Goal: Task Accomplishment & Management: Complete application form

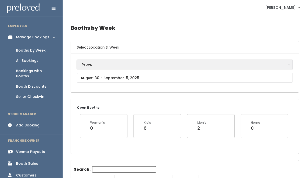
click at [96, 68] on button "Provo" at bounding box center [185, 65] width 216 height 10
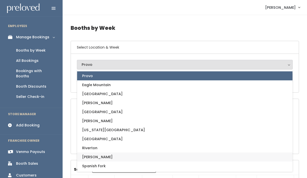
click at [102, 157] on link "[PERSON_NAME]" at bounding box center [184, 156] width 215 height 9
select select "3"
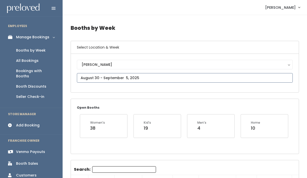
click at [106, 78] on input "text" at bounding box center [185, 78] width 216 height 10
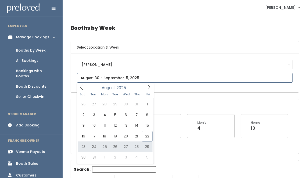
type input "August 23 to August 29"
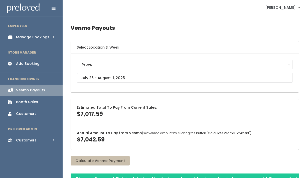
click at [29, 35] on div "Manage Bookings" at bounding box center [32, 37] width 33 height 5
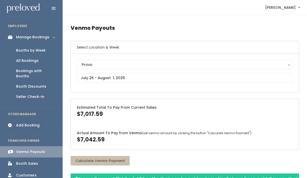
click at [31, 47] on link "Booths by Week" at bounding box center [31, 50] width 63 height 10
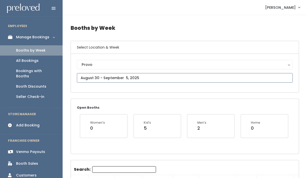
click at [105, 78] on input "text" at bounding box center [185, 78] width 216 height 10
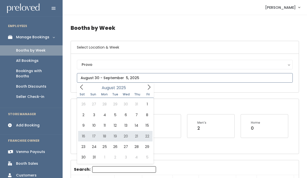
type input "August 16 to August 22"
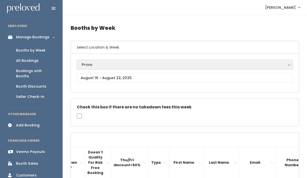
click at [86, 65] on div "Provo" at bounding box center [185, 65] width 206 height 6
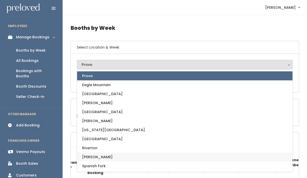
click at [98, 157] on link "[PERSON_NAME]" at bounding box center [184, 156] width 215 height 9
select select "3"
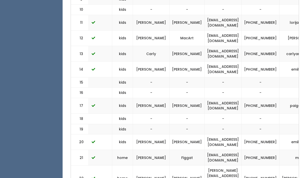
scroll to position [0, 143]
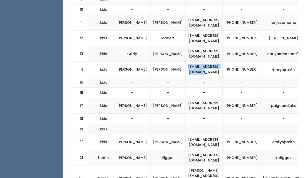
drag, startPoint x: 167, startPoint y: 68, endPoint x: 218, endPoint y: 68, distance: 50.3
click at [218, 68] on td "emilynjsmith@gmail.com" at bounding box center [204, 70] width 37 height 16
copy td "emilynjsmith@gmail.com"
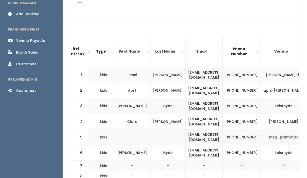
scroll to position [0, 0]
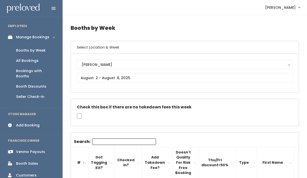
click at [34, 123] on div "Add Booking" at bounding box center [28, 125] width 24 height 5
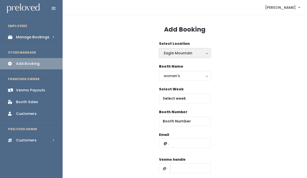
click at [180, 54] on div "Eagle Mountain" at bounding box center [185, 53] width 42 height 6
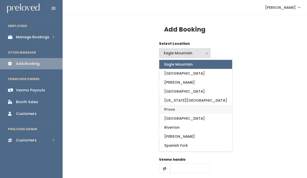
click at [178, 107] on link "Provo" at bounding box center [195, 109] width 73 height 9
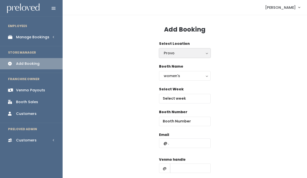
click at [189, 56] on button "Provo" at bounding box center [185, 53] width 52 height 10
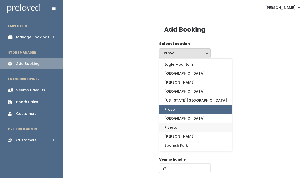
click at [180, 132] on link "Riverton" at bounding box center [195, 127] width 73 height 9
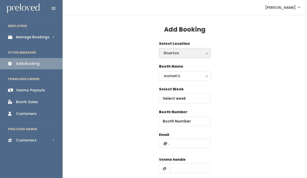
click at [188, 50] on button "Riverton" at bounding box center [185, 53] width 52 height 10
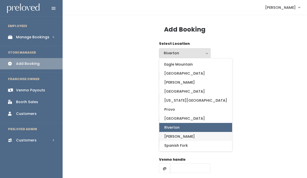
click at [172, 138] on span "[PERSON_NAME]" at bounding box center [179, 137] width 31 height 6
select select "3"
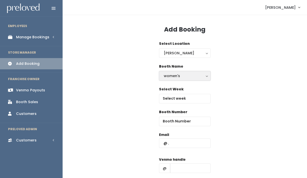
click at [184, 74] on div "women's" at bounding box center [185, 76] width 42 height 6
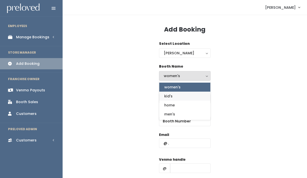
click at [178, 99] on link "kid's" at bounding box center [184, 96] width 51 height 9
select select "kids"
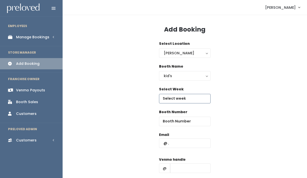
click at [178, 99] on input "text" at bounding box center [185, 99] width 52 height 10
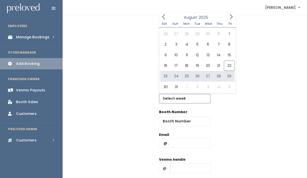
type input "August 23 to August 29"
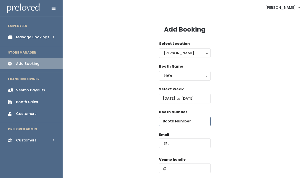
click at [173, 122] on input "number" at bounding box center [185, 122] width 52 height 10
type input "14"
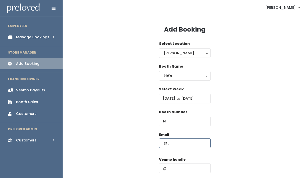
paste input "emilynjsmith@gmail.com"
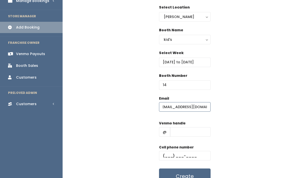
scroll to position [37, 0]
type input "emilynjsmith@gmail.com"
click at [171, 134] on input "text" at bounding box center [190, 132] width 41 height 10
type input "?"
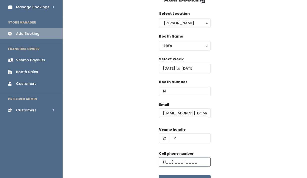
scroll to position [62, 0]
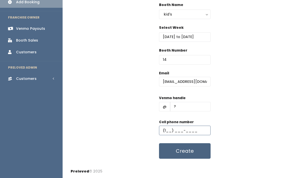
type input "(1__) ___-____"
click at [193, 152] on button "Create" at bounding box center [185, 151] width 52 height 16
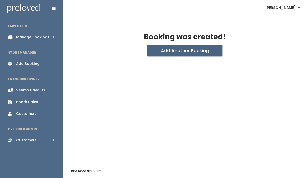
click at [168, 46] on button "Add Another Booking" at bounding box center [184, 50] width 75 height 11
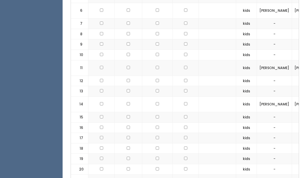
scroll to position [345, 0]
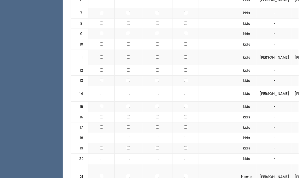
checkbox input "true"
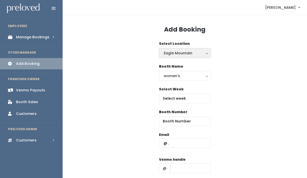
click at [178, 50] on div "Eagle Mountain" at bounding box center [185, 53] width 42 height 6
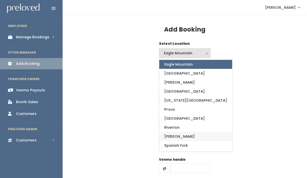
click at [178, 137] on link "[PERSON_NAME]" at bounding box center [195, 136] width 73 height 9
select select "3"
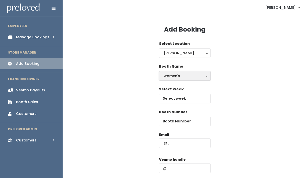
click at [184, 76] on div "women's" at bounding box center [185, 76] width 42 height 6
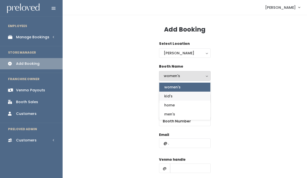
click at [176, 98] on link "kid's" at bounding box center [184, 96] width 51 height 9
select select "kids"
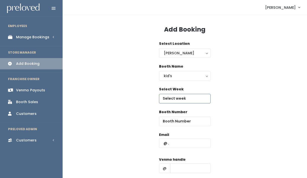
click at [176, 98] on input "text" at bounding box center [185, 99] width 52 height 10
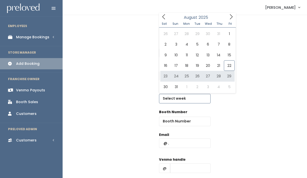
type input "[DATE] to [DATE]"
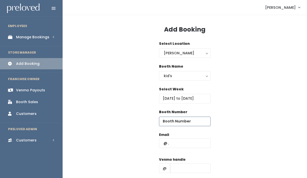
click at [175, 119] on input "number" at bounding box center [185, 122] width 52 height 10
type input "20"
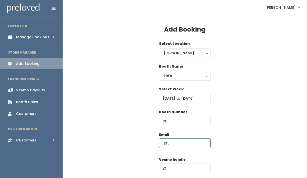
paste input "emilynjsmith@gmail.com"
type input "emilynjsmith@gmail.com"
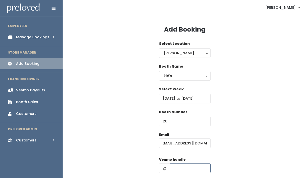
scroll to position [0, 0]
type input "1"
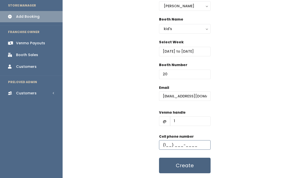
scroll to position [58, 0]
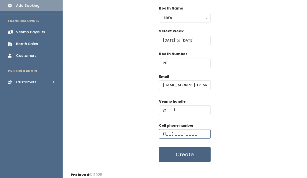
type input "(1__) ___-____"
click at [190, 153] on button "Create" at bounding box center [185, 155] width 52 height 16
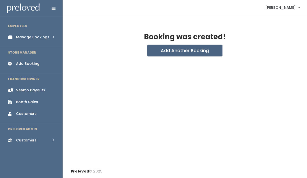
click at [175, 53] on button "Add Another Booking" at bounding box center [184, 50] width 75 height 11
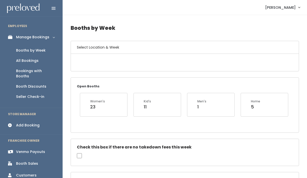
scroll to position [345, 0]
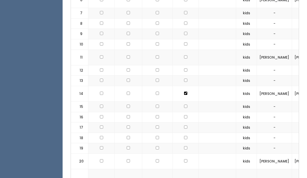
checkbox input "true"
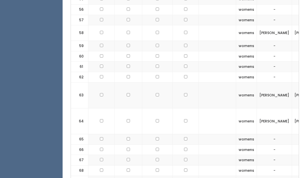
scroll to position [1013, 0]
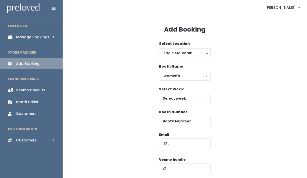
click at [175, 53] on div "Eagle Mountain" at bounding box center [185, 53] width 42 height 6
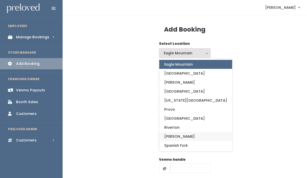
click at [174, 137] on span "[PERSON_NAME]" at bounding box center [179, 137] width 31 height 6
select select "3"
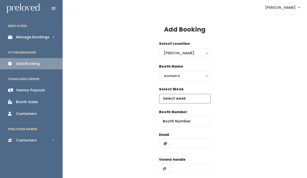
click at [175, 97] on input "text" at bounding box center [185, 99] width 52 height 10
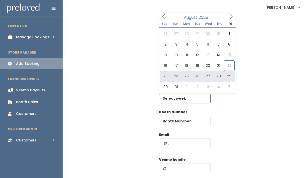
type input "[DATE] to [DATE]"
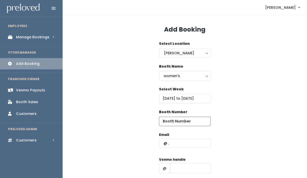
click at [175, 121] on input "number" at bounding box center [185, 122] width 52 height 10
type input "65"
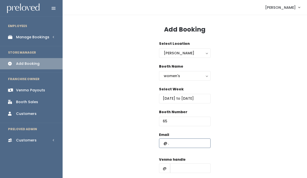
click at [180, 142] on input "text" at bounding box center [185, 143] width 52 height 10
paste input "[EMAIL_ADDRESS][DOMAIN_NAME]"
type input "[EMAIL_ADDRESS][DOMAIN_NAME]"
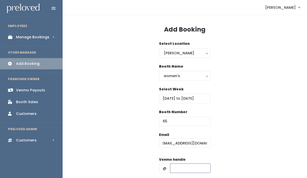
scroll to position [0, 0]
type input "1"
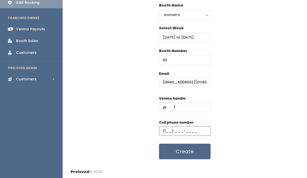
scroll to position [61, 0]
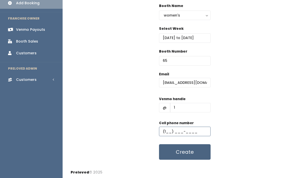
type input "(1__) ___-____"
click at [195, 148] on button "Create" at bounding box center [185, 152] width 52 height 16
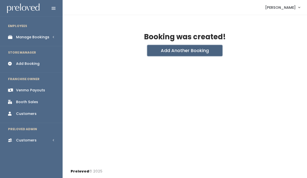
click at [186, 48] on button "Add Another Booking" at bounding box center [184, 50] width 75 height 11
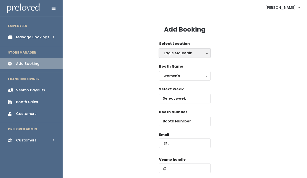
click at [182, 51] on div "Eagle Mountain" at bounding box center [185, 53] width 42 height 6
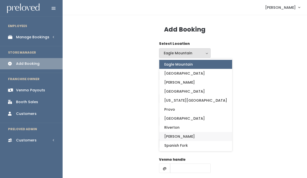
click at [177, 136] on link "[PERSON_NAME]" at bounding box center [195, 136] width 73 height 9
select select "3"
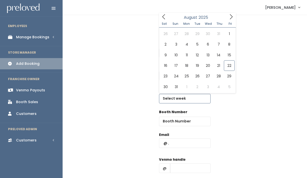
click at [177, 100] on input "text" at bounding box center [185, 99] width 52 height 10
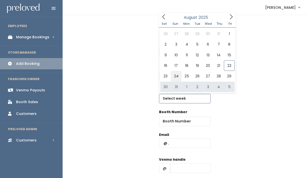
type input "[DATE] to [DATE]"
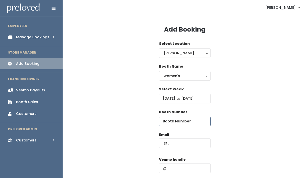
click at [175, 122] on input "number" at bounding box center [185, 122] width 52 height 10
type input "66"
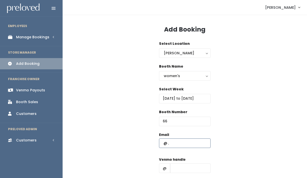
paste input "[EMAIL_ADDRESS][DOMAIN_NAME]"
type input "[EMAIL_ADDRESS][DOMAIN_NAME]"
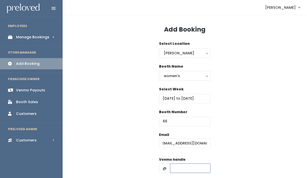
scroll to position [0, 0]
type input "1"
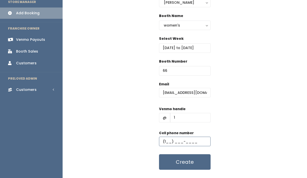
scroll to position [62, 0]
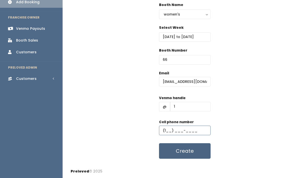
type input "(1__) ___-____"
click at [185, 153] on button "Create" at bounding box center [185, 151] width 52 height 16
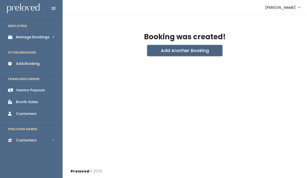
click at [171, 52] on button "Add Another Booking" at bounding box center [184, 50] width 75 height 11
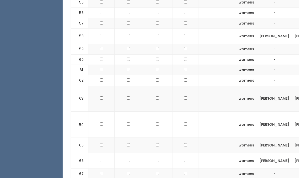
scroll to position [1001, 0]
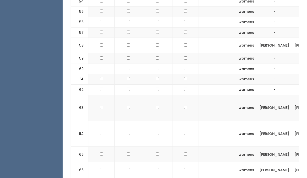
checkbox input "true"
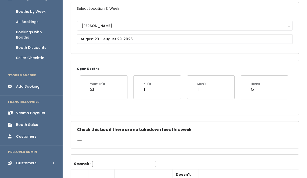
scroll to position [35, 0]
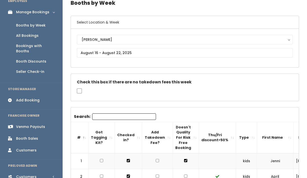
scroll to position [43, 0]
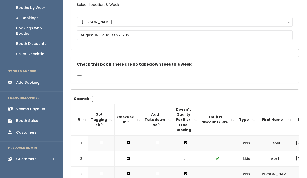
click at [123, 98] on input "Search:" at bounding box center [124, 99] width 64 height 7
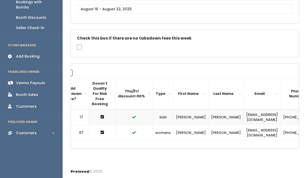
scroll to position [0, 84]
type input "[PERSON_NAME]"
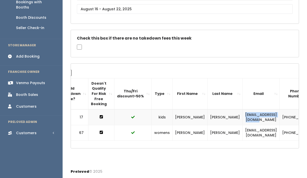
drag, startPoint x: 210, startPoint y: 117, endPoint x: 254, endPoint y: 116, distance: 43.3
click at [254, 116] on td "[EMAIL_ADDRESS][DOMAIN_NAME]" at bounding box center [261, 117] width 37 height 16
copy td "[EMAIL_ADDRESS][DOMAIN_NAME]"
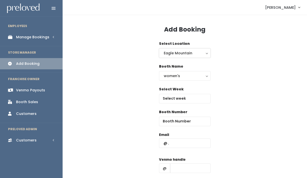
click at [171, 52] on div "Eagle Mountain" at bounding box center [185, 53] width 42 height 6
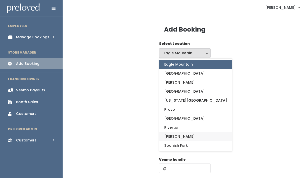
click at [176, 133] on link "[PERSON_NAME]" at bounding box center [195, 136] width 73 height 9
select select "3"
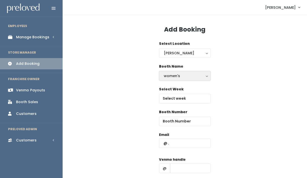
click at [179, 77] on div "women's" at bounding box center [185, 76] width 42 height 6
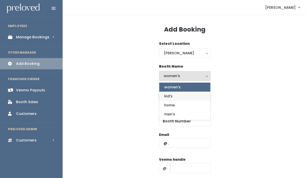
click at [176, 97] on link "kid's" at bounding box center [184, 96] width 51 height 9
select select "kids"
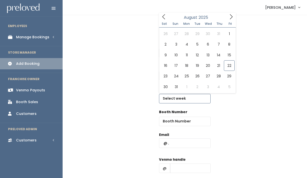
click at [176, 97] on input "text" at bounding box center [185, 99] width 52 height 10
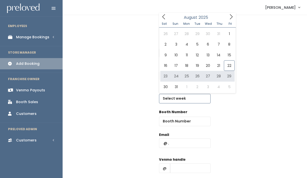
type input "August 23 to August 29"
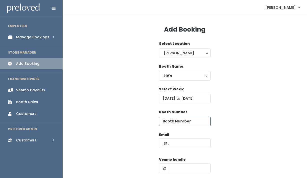
click at [176, 122] on input "number" at bounding box center [185, 122] width 52 height 10
type input "17"
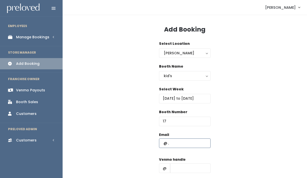
paste input "paigelyoung@gmail.com"
type input "paigelyoung@gmail.com"
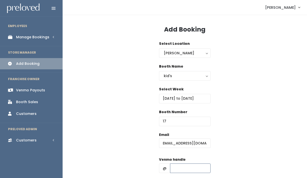
scroll to position [0, 0]
type input "1"
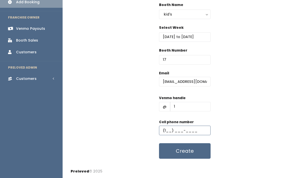
type input "(1__) ___-____"
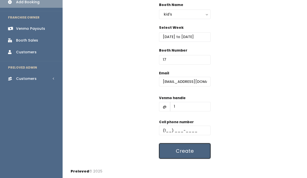
click at [188, 153] on button "Create" at bounding box center [185, 151] width 52 height 16
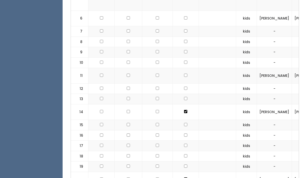
scroll to position [327, 0]
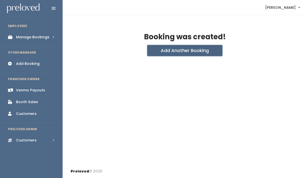
click at [166, 52] on button "Add Another Booking" at bounding box center [184, 50] width 75 height 11
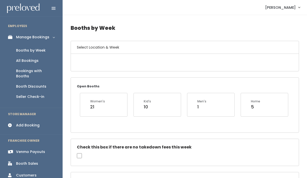
scroll to position [327, 0]
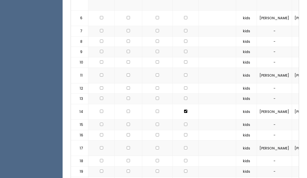
click at [181, 140] on td at bounding box center [186, 148] width 26 height 16
checkbox input "true"
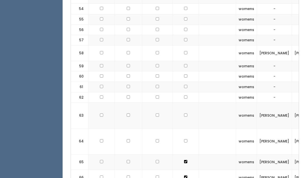
scroll to position [1012, 0]
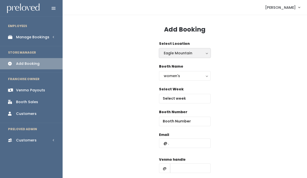
click at [173, 52] on div "Eagle Mountain" at bounding box center [185, 53] width 42 height 6
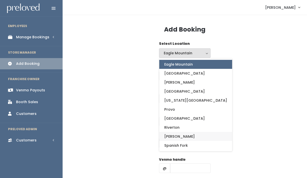
click at [179, 136] on link "[PERSON_NAME]" at bounding box center [195, 136] width 73 height 9
select select "3"
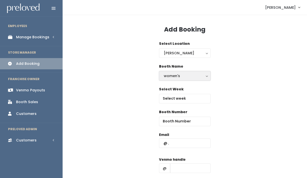
click at [178, 79] on button "women's" at bounding box center [185, 76] width 52 height 10
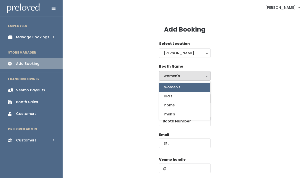
click at [178, 79] on button "women's" at bounding box center [185, 76] width 52 height 10
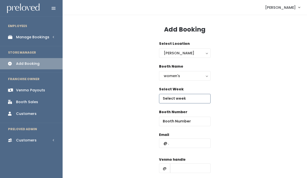
click at [178, 94] on input "text" at bounding box center [185, 99] width 52 height 10
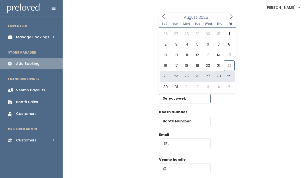
type input "[DATE] to [DATE]"
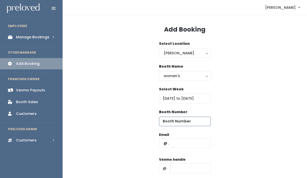
click at [178, 121] on input "number" at bounding box center [185, 122] width 52 height 10
type input "67"
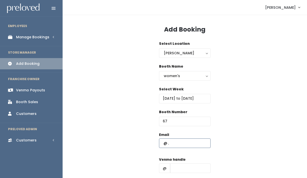
paste input "[EMAIL_ADDRESS][DOMAIN_NAME]"
type input "[EMAIL_ADDRESS][DOMAIN_NAME]"
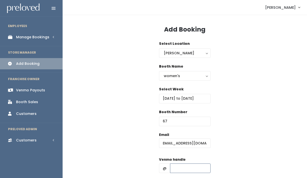
scroll to position [0, 0]
type input "1"
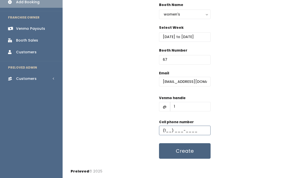
type input "(1__) ___-____"
click at [195, 148] on button "Create" at bounding box center [185, 151] width 52 height 16
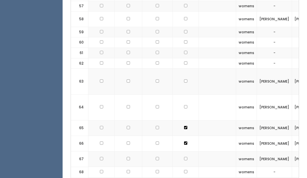
scroll to position [1080, 0]
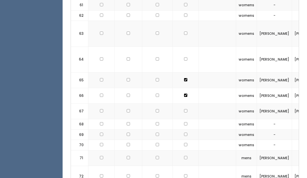
checkbox input "true"
